Goal: Task Accomplishment & Management: Manage account settings

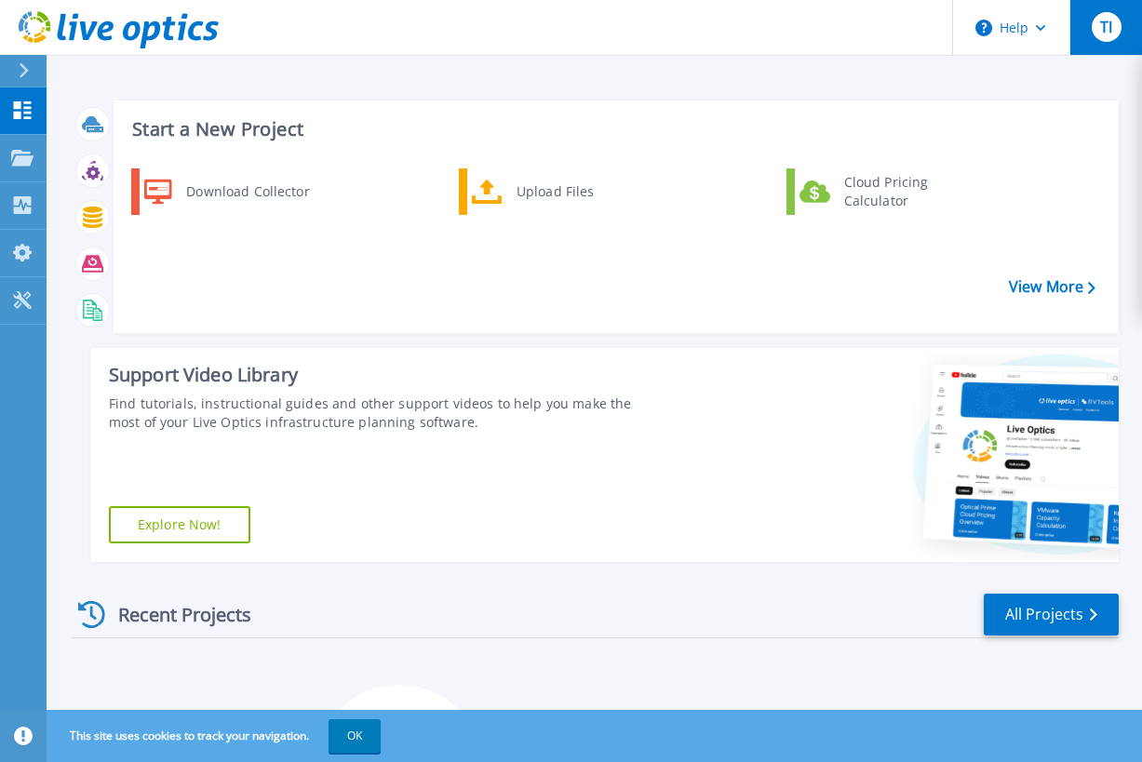
click at [1075, 13] on button "TI" at bounding box center [1105, 27] width 73 height 55
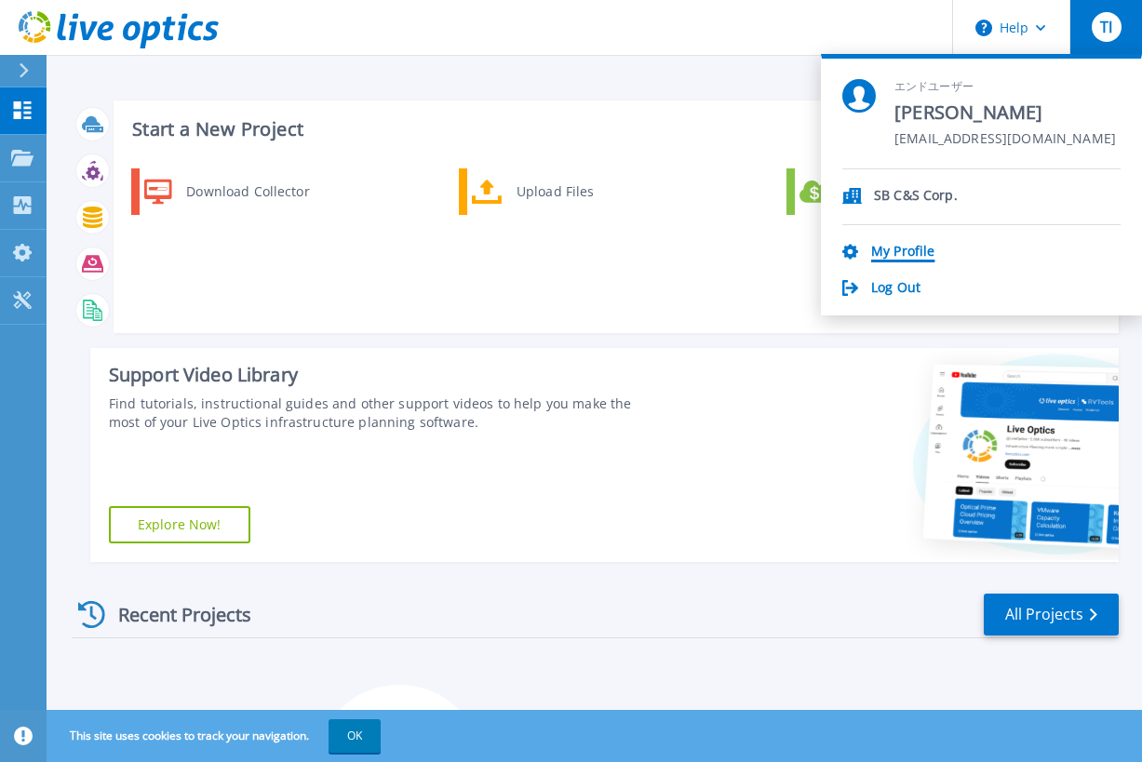
click at [892, 248] on link "My Profile" at bounding box center [902, 253] width 63 height 18
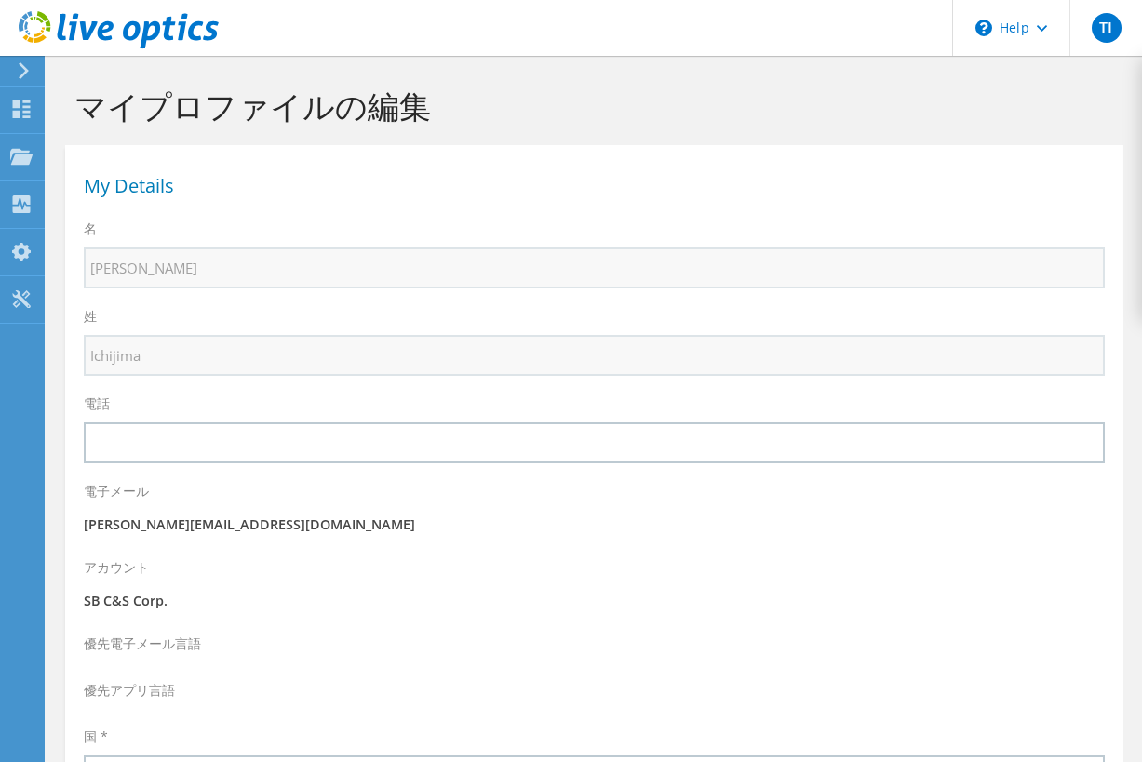
select select "110"
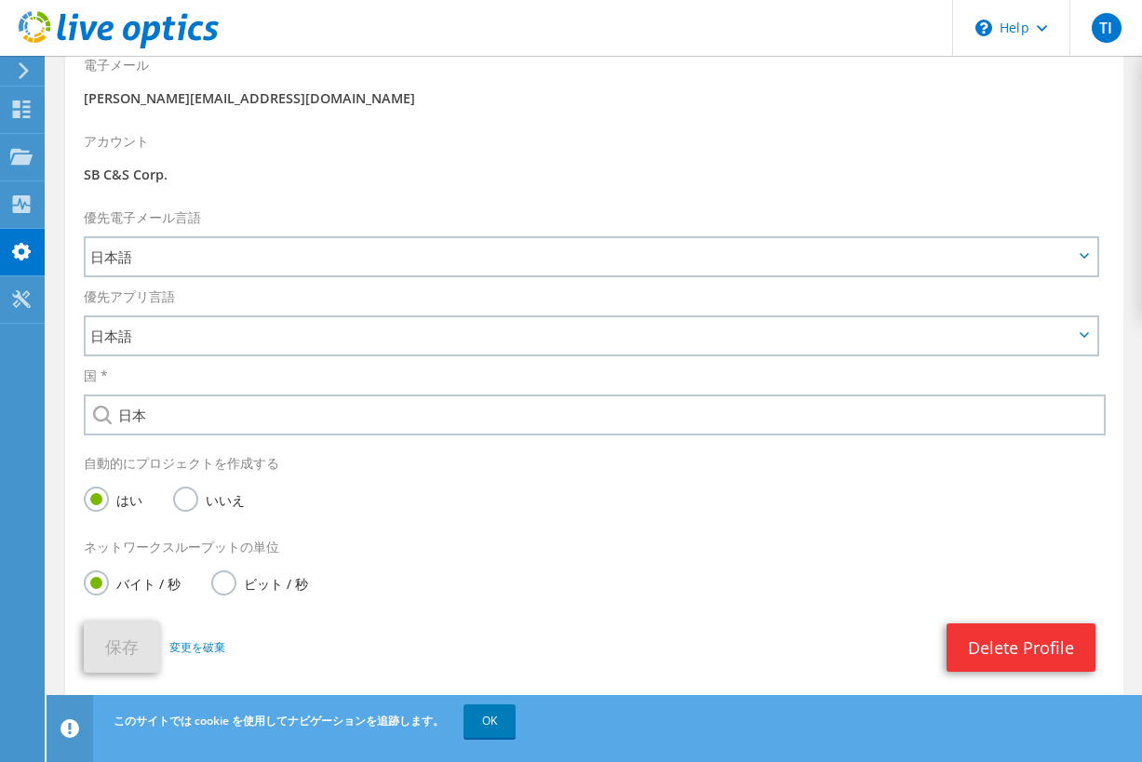
scroll to position [477, 0]
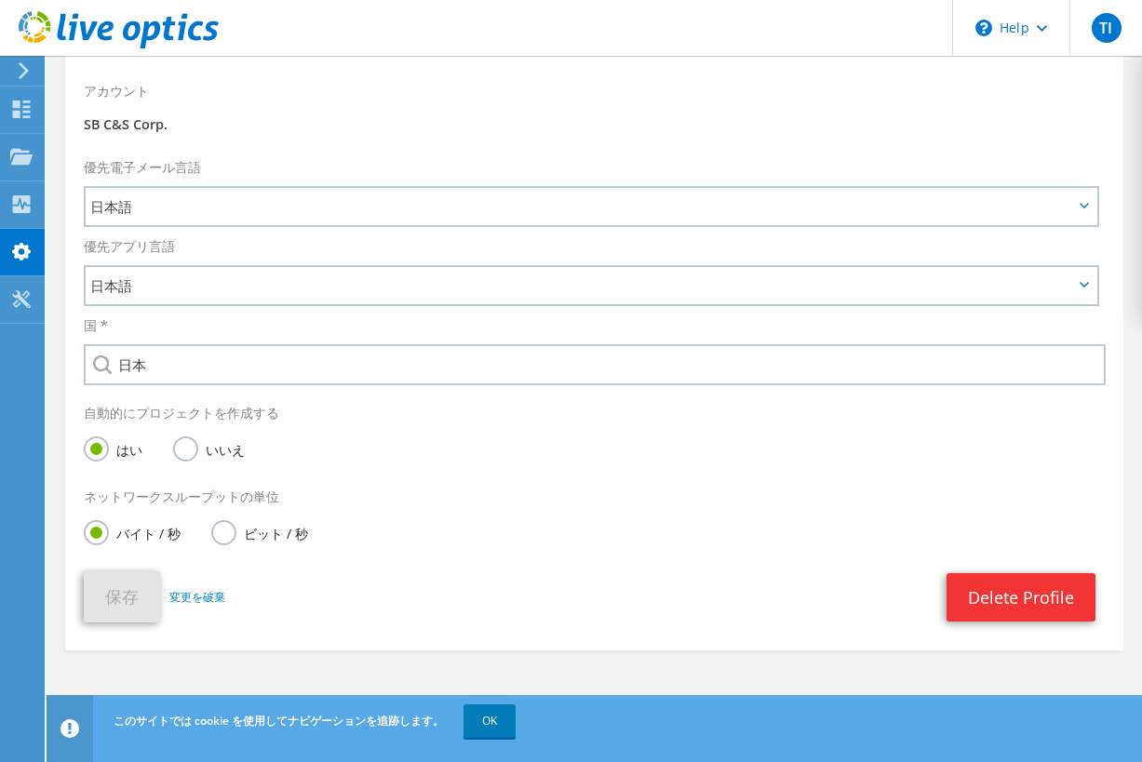
click at [24, 74] on use at bounding box center [24, 70] width 10 height 17
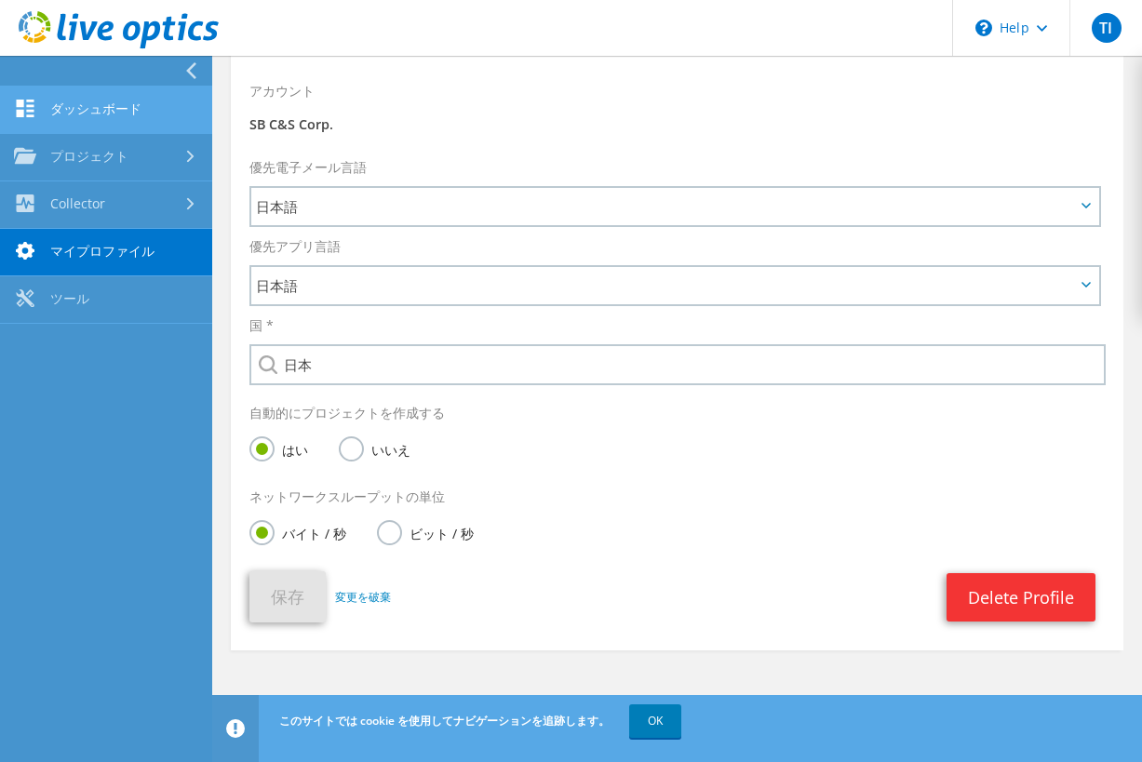
click at [60, 105] on link "ダッシュボード" at bounding box center [106, 110] width 212 height 47
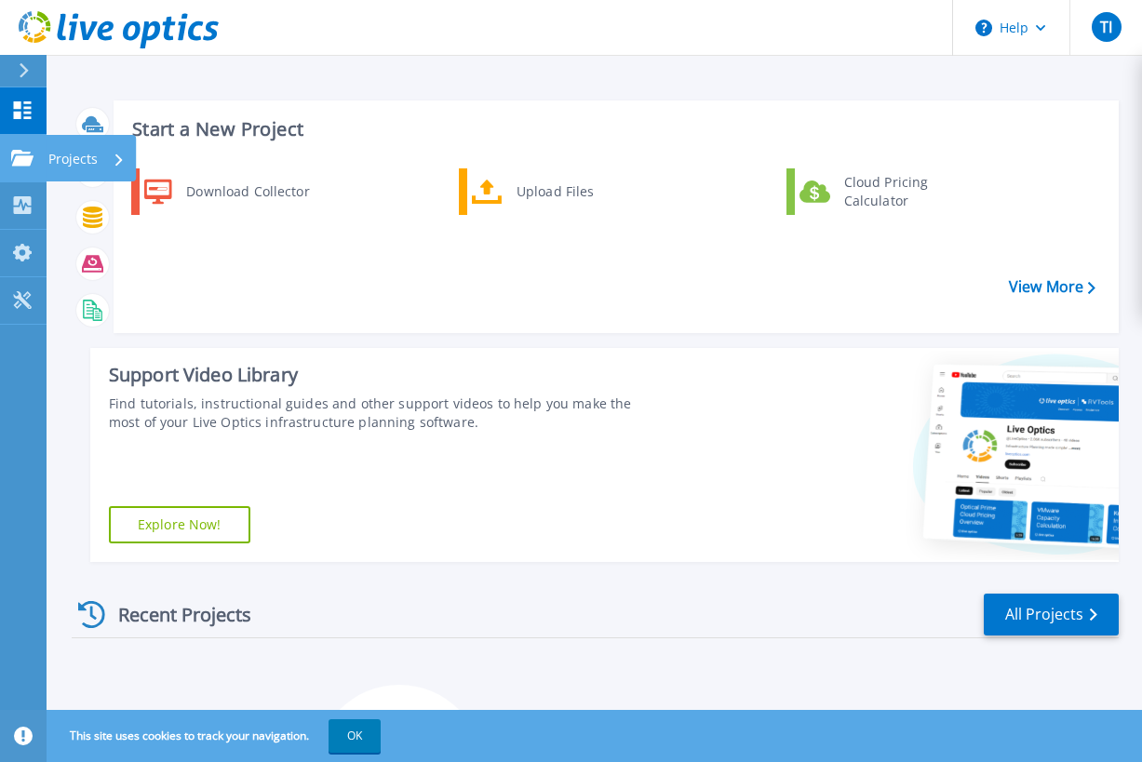
click at [36, 161] on link "Projects Projects" at bounding box center [23, 158] width 47 height 47
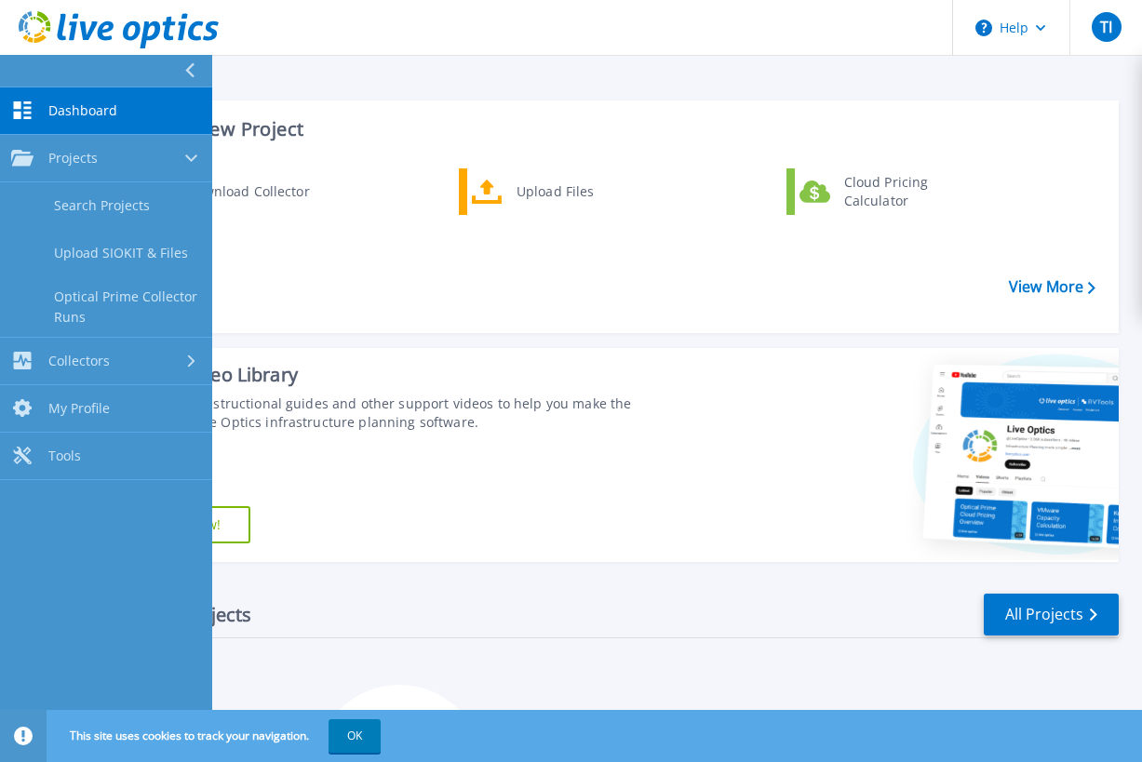
click at [142, 77] on button at bounding box center [106, 71] width 212 height 33
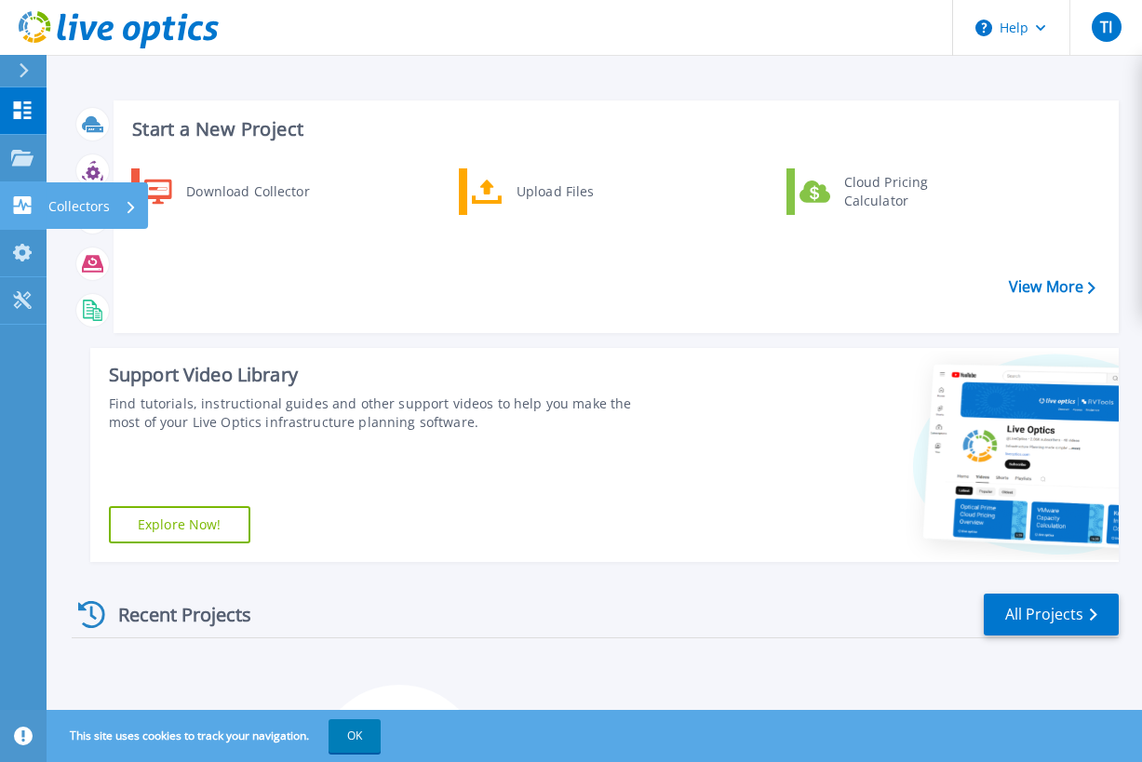
click at [28, 215] on link "Collectors Collectors" at bounding box center [23, 205] width 47 height 47
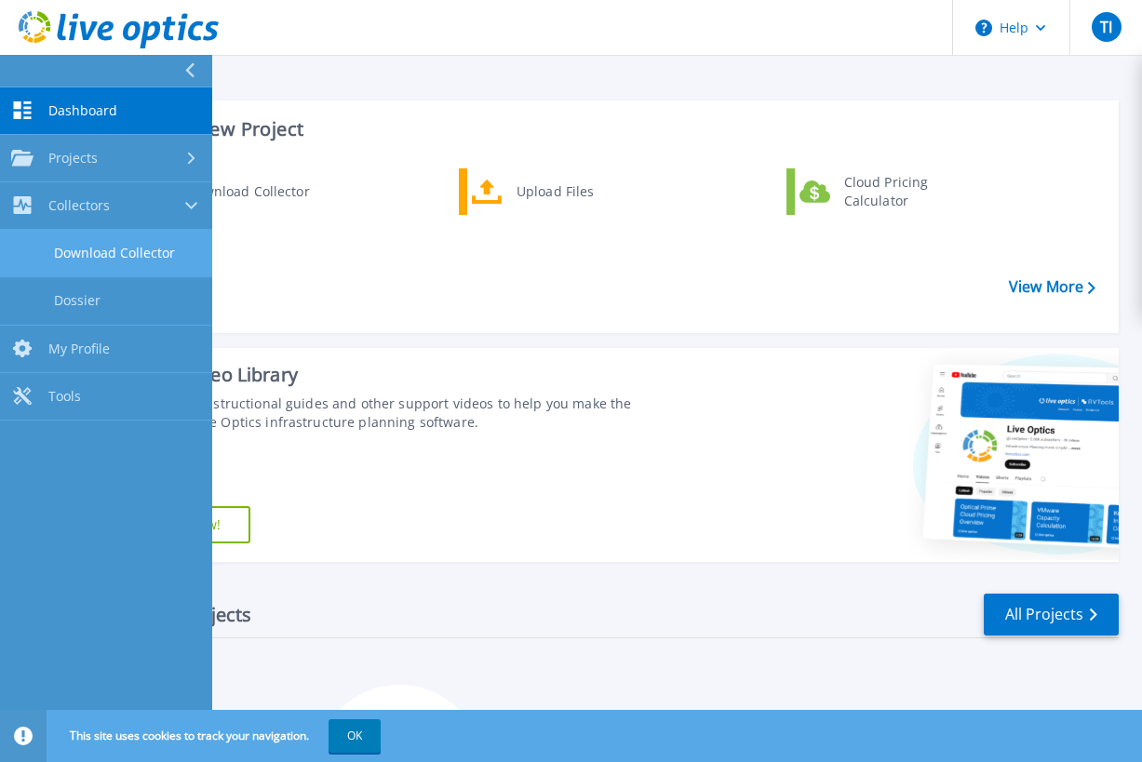
click at [74, 253] on link "Download Collector" at bounding box center [106, 253] width 212 height 47
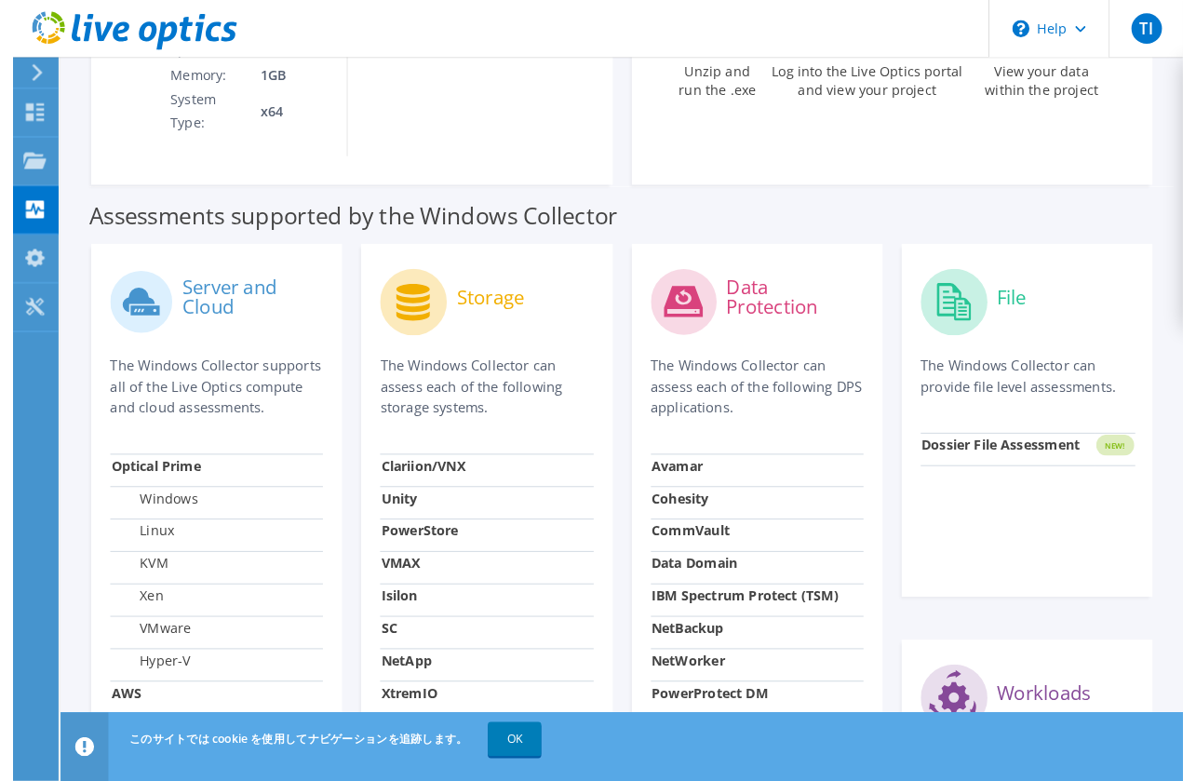
scroll to position [488, 0]
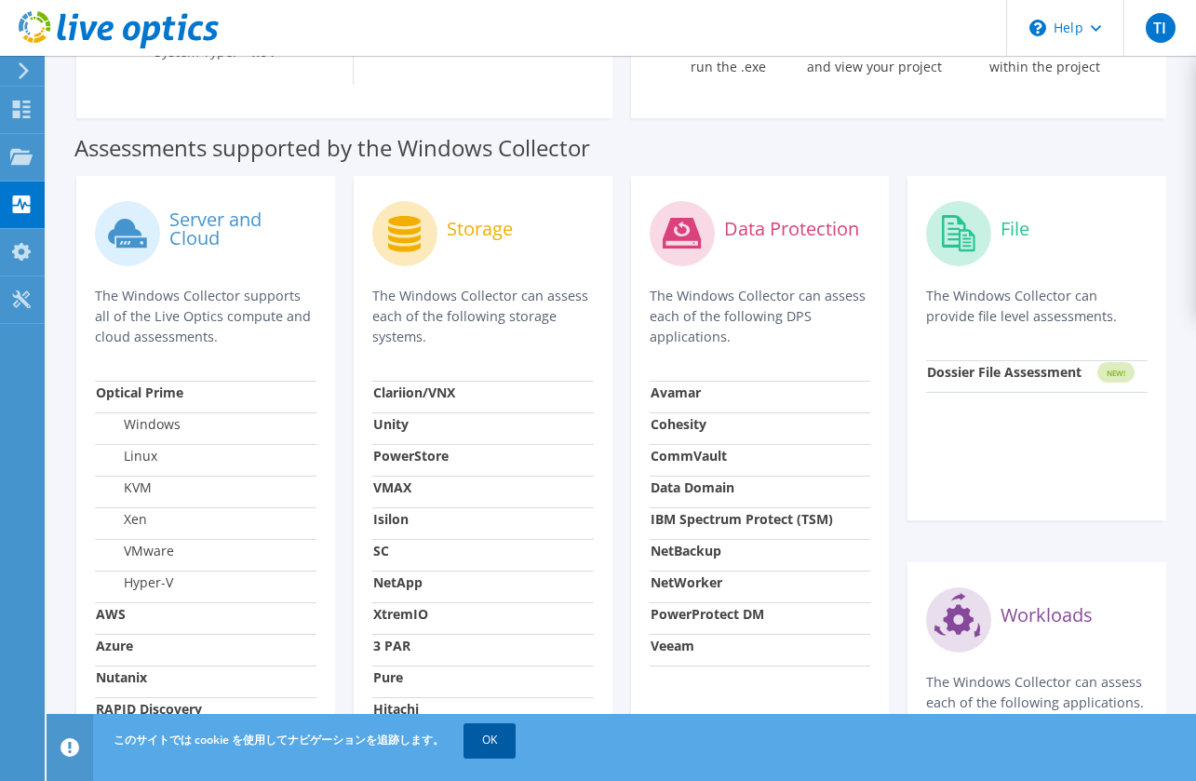
click at [501, 730] on link "OK" at bounding box center [489, 739] width 52 height 33
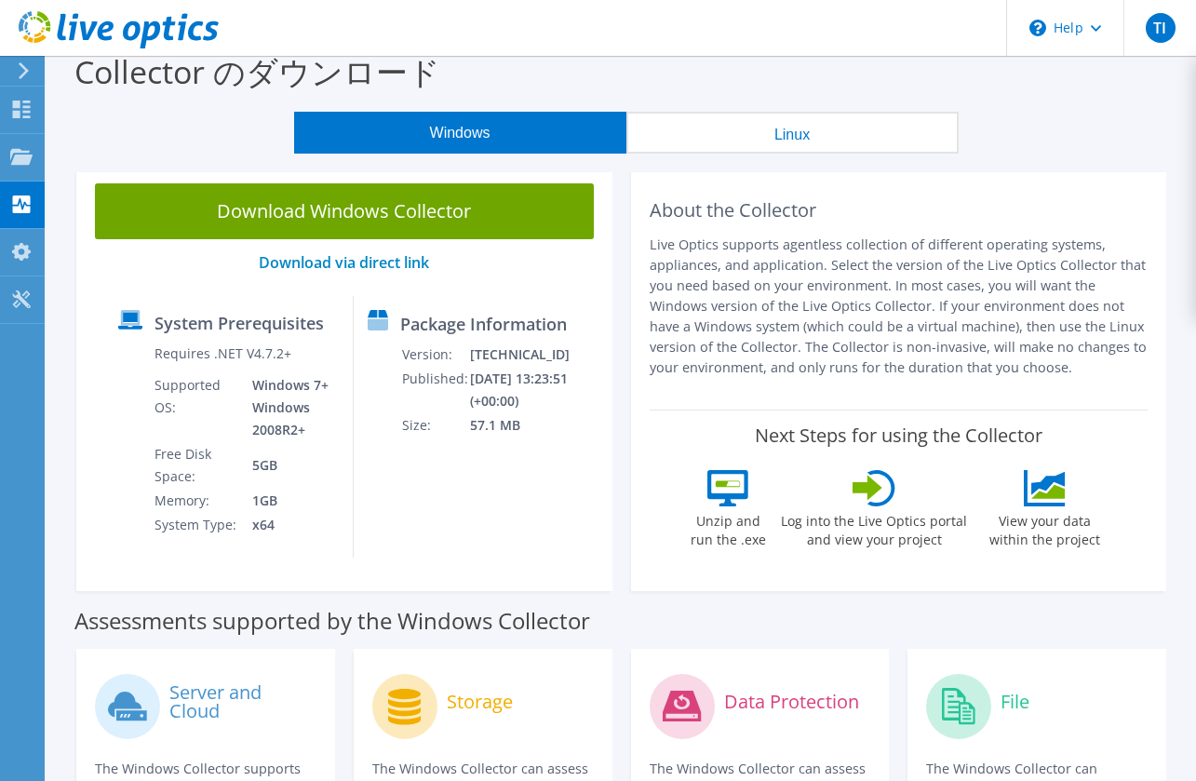
scroll to position [0, 0]
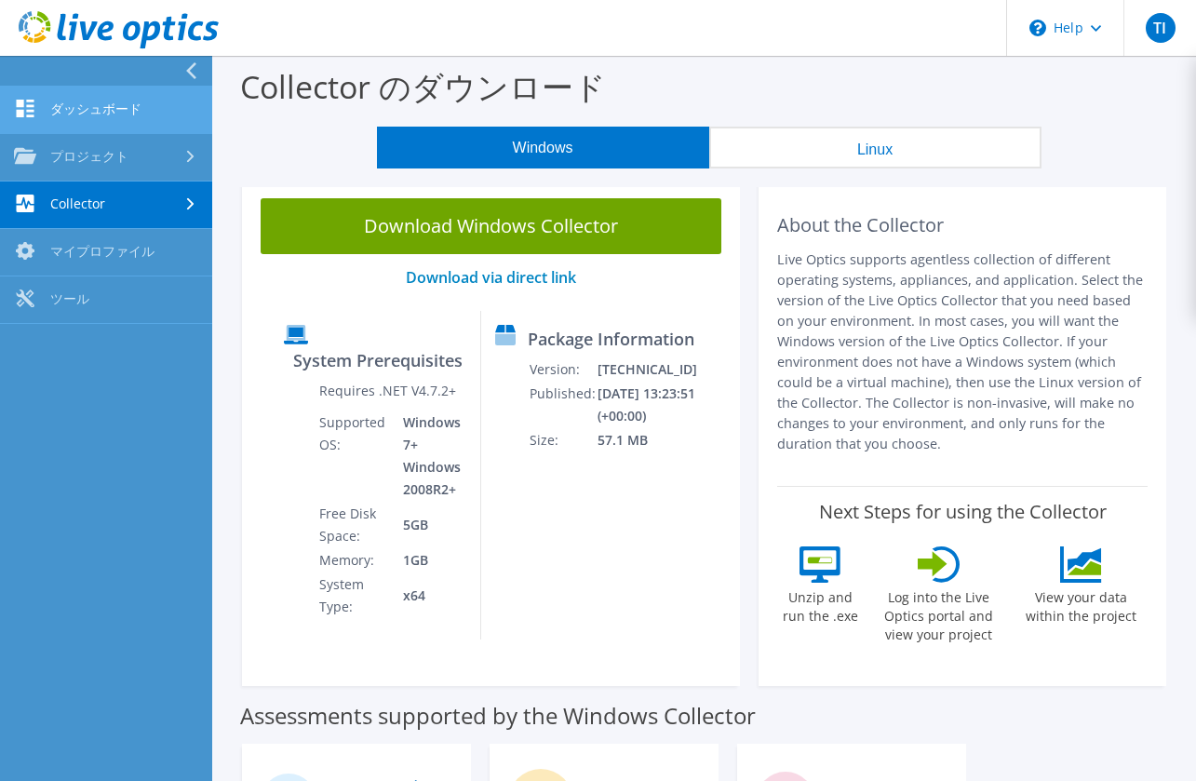
click at [68, 120] on link "ダッシュボード" at bounding box center [106, 110] width 212 height 47
